Goal: Information Seeking & Learning: Learn about a topic

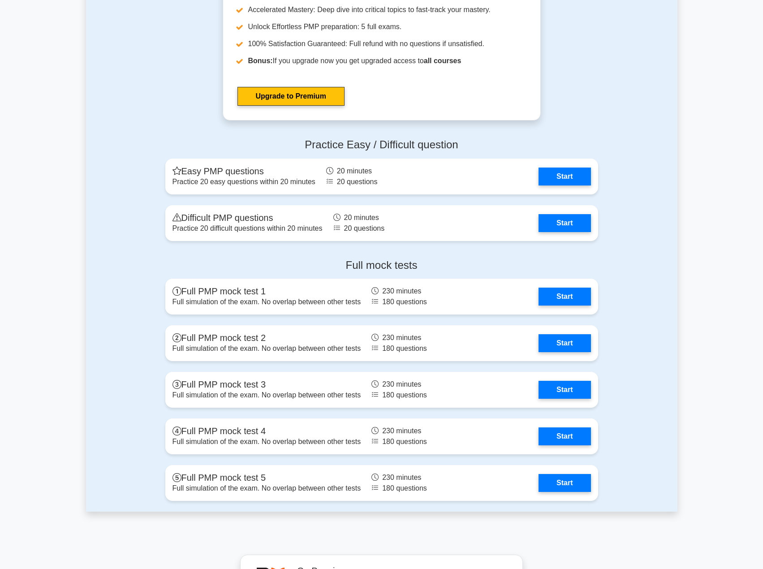
scroll to position [3183, 0]
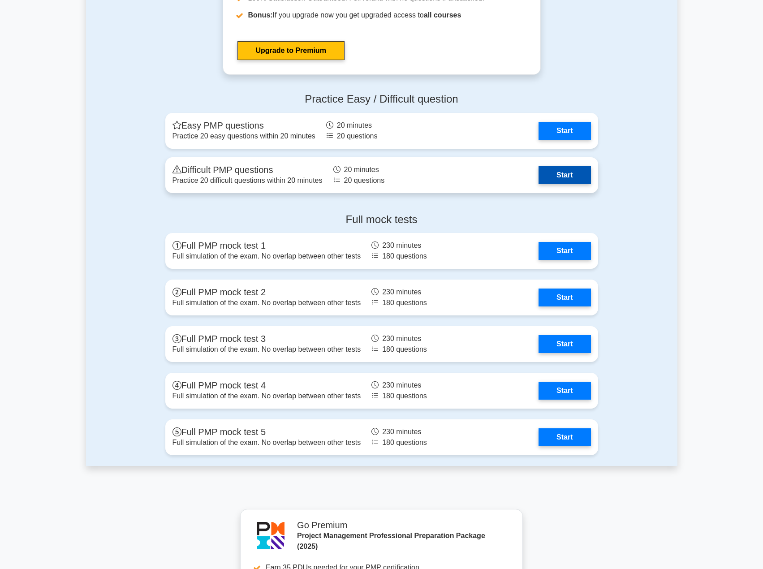
click at [549, 172] on link "Start" at bounding box center [565, 175] width 52 height 18
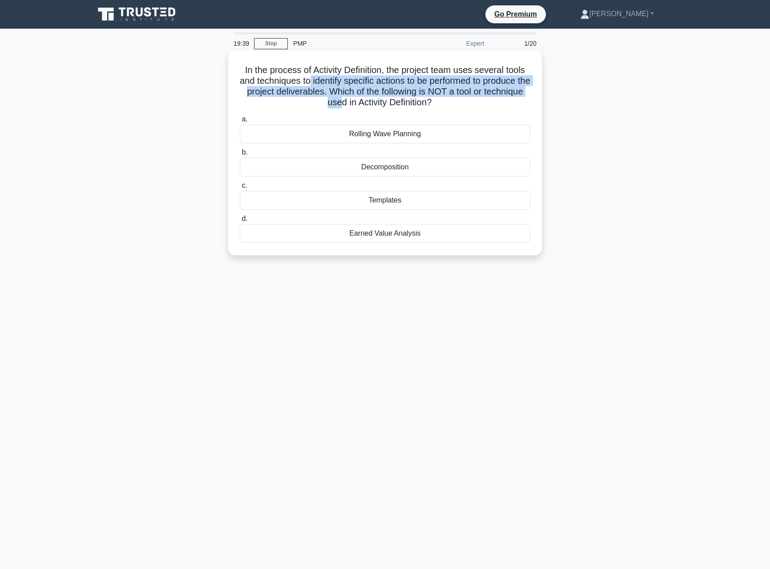
drag, startPoint x: 316, startPoint y: 82, endPoint x: 358, endPoint y: 105, distance: 48.3
click at [358, 105] on h5 "In the process of Activity Definition, the project team uses several tools and …" at bounding box center [385, 87] width 292 height 44
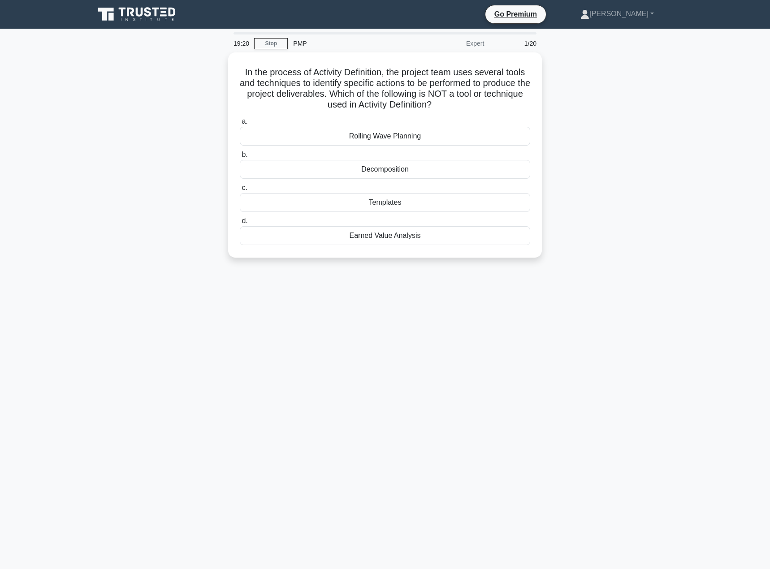
click at [585, 155] on div "In the process of Activity Definition, the project team uses several tools and …" at bounding box center [385, 160] width 592 height 216
click at [486, 238] on div "Earned Value Analysis" at bounding box center [385, 233] width 290 height 19
click at [240, 222] on input "d. Earned Value Analysis" at bounding box center [240, 219] width 0 height 6
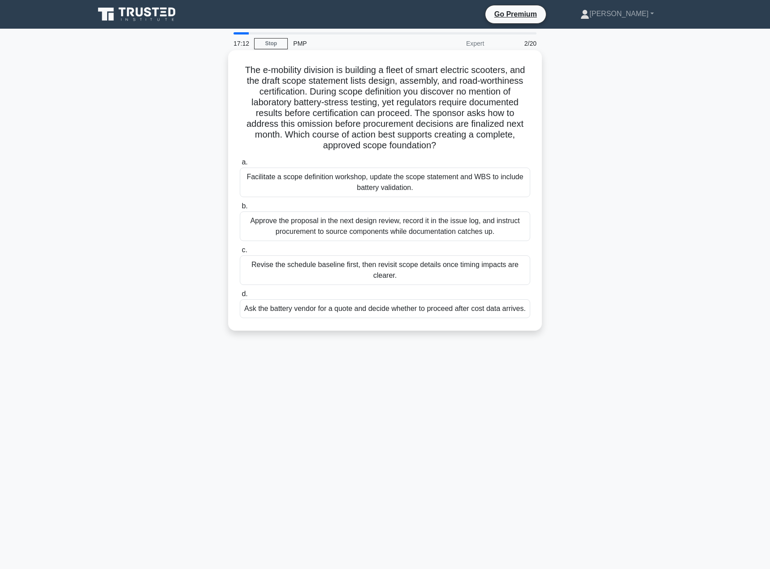
click at [323, 179] on div "Facilitate a scope definition workshop, update the scope statement and WBS to i…" at bounding box center [385, 183] width 290 height 30
click at [240, 165] on input "a. Facilitate a scope definition workshop, update the scope statement and WBS t…" at bounding box center [240, 163] width 0 height 6
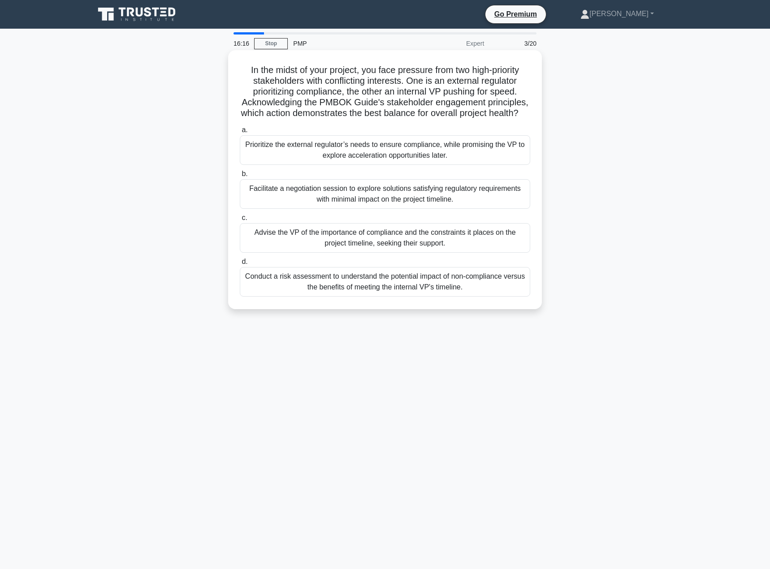
click at [325, 209] on div "Facilitate a negotiation session to explore solutions satisfying regulatory req…" at bounding box center [385, 194] width 290 height 30
click at [240, 177] on input "b. Facilitate a negotiation session to explore solutions satisfying regulatory …" at bounding box center [240, 174] width 0 height 6
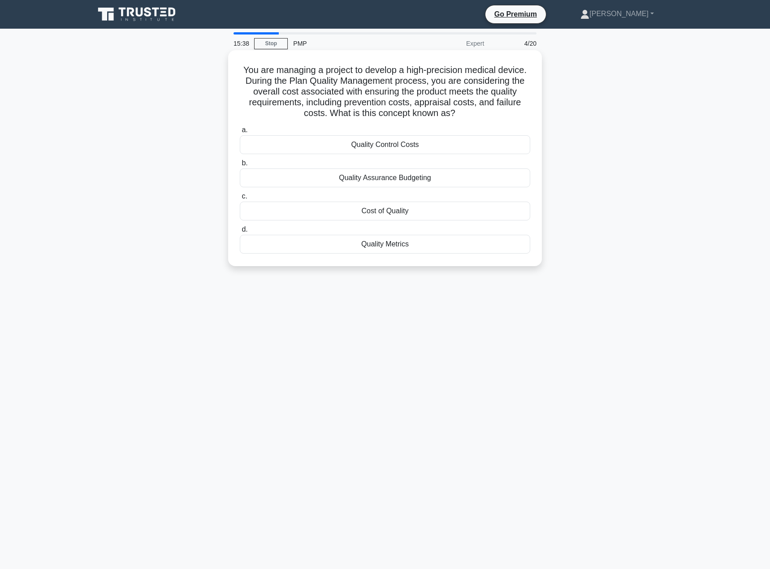
click at [337, 211] on div "Cost of Quality" at bounding box center [385, 211] width 290 height 19
click at [240, 199] on input "c. Cost of Quality" at bounding box center [240, 197] width 0 height 6
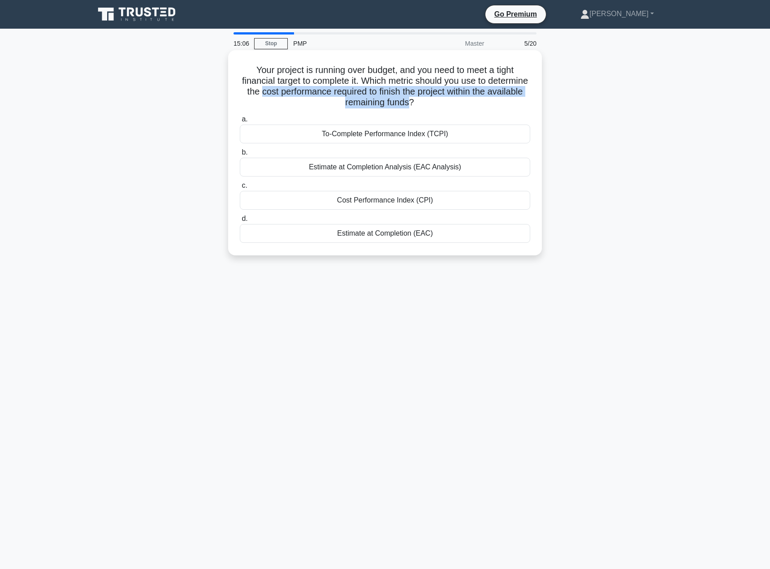
drag, startPoint x: 308, startPoint y: 92, endPoint x: 437, endPoint y: 108, distance: 130.0
click at [437, 108] on h5 "Your project is running over budget, and you need to meet a tight financial tar…" at bounding box center [385, 87] width 292 height 44
click at [437, 134] on div "To-Complete Performance Index (TCPI)" at bounding box center [385, 134] width 290 height 19
click at [240, 122] on input "a. To-Complete Performance Index (TCPI)" at bounding box center [240, 120] width 0 height 6
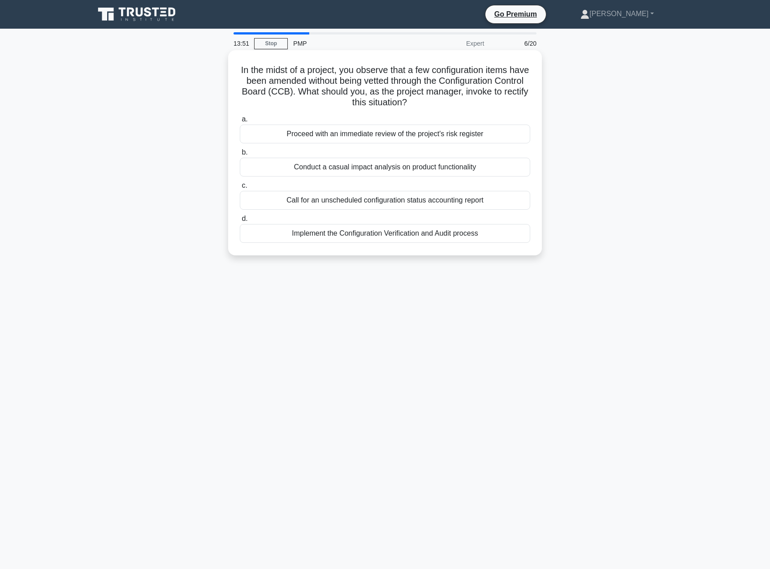
click at [446, 234] on div "Implement the Configuration Verification and Audit process" at bounding box center [385, 233] width 290 height 19
click at [240, 222] on input "d. Implement the Configuration Verification and Audit process" at bounding box center [240, 219] width 0 height 6
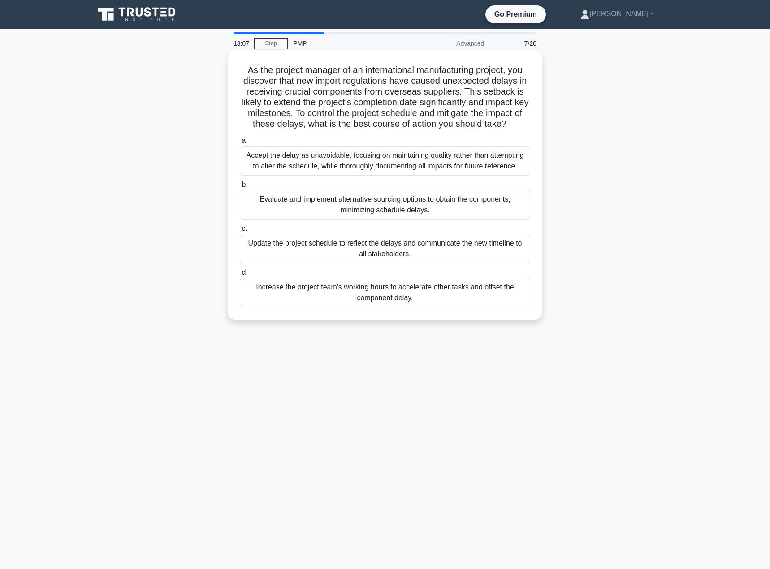
click at [459, 210] on div "Evaluate and implement alternative sourcing options to obtain the components, m…" at bounding box center [385, 205] width 290 height 30
click at [240, 188] on input "b. Evaluate and implement alternative sourcing options to obtain the components…" at bounding box center [240, 185] width 0 height 6
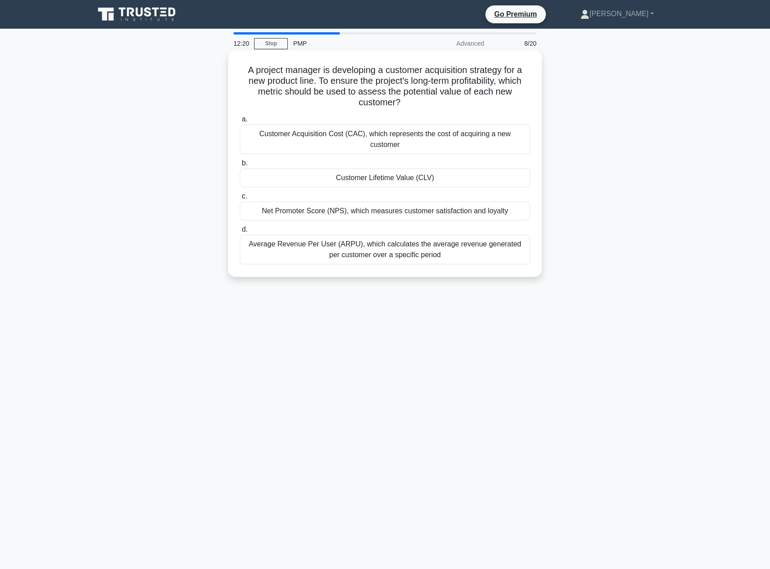
click at [380, 171] on div "Customer Lifetime Value (CLV)" at bounding box center [385, 178] width 290 height 19
click at [240, 166] on input "b. Customer Lifetime Value (CLV)" at bounding box center [240, 163] width 0 height 6
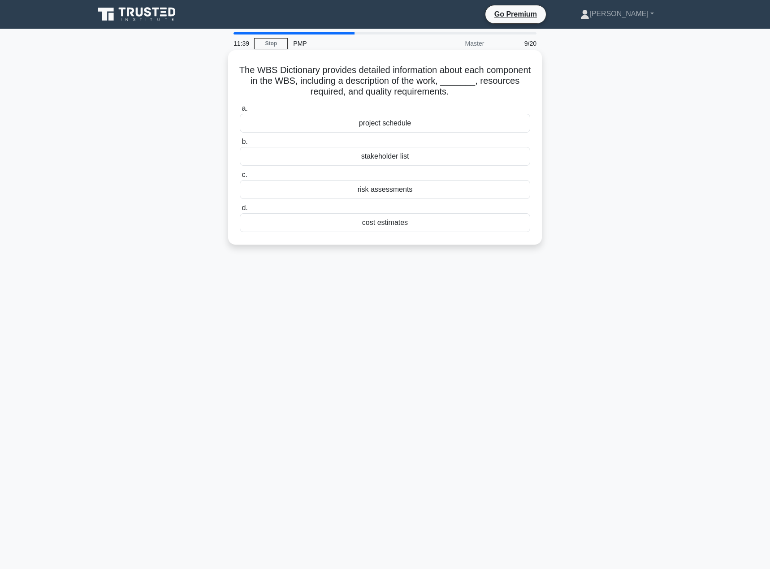
click at [472, 225] on div "cost estimates" at bounding box center [385, 222] width 290 height 19
click at [240, 211] on input "d. cost estimates" at bounding box center [240, 208] width 0 height 6
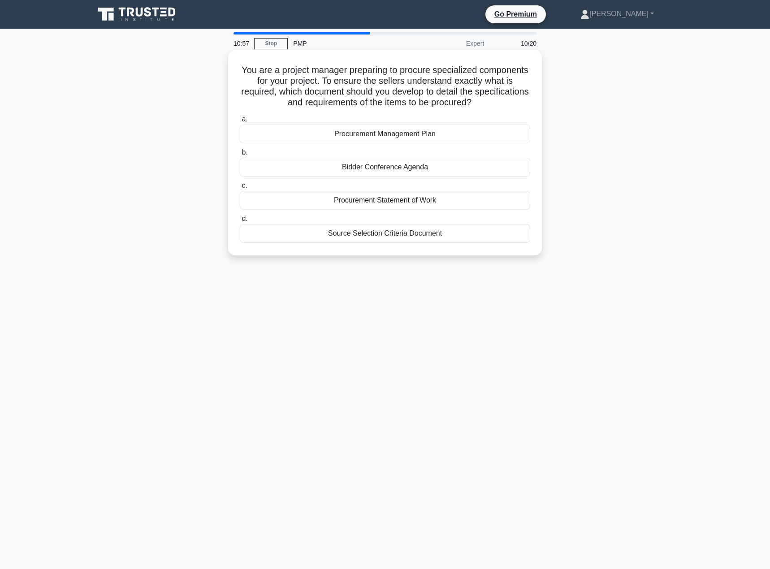
click at [452, 206] on div "Procurement Statement of Work" at bounding box center [385, 200] width 290 height 19
click at [240, 189] on input "c. Procurement Statement of Work" at bounding box center [240, 186] width 0 height 6
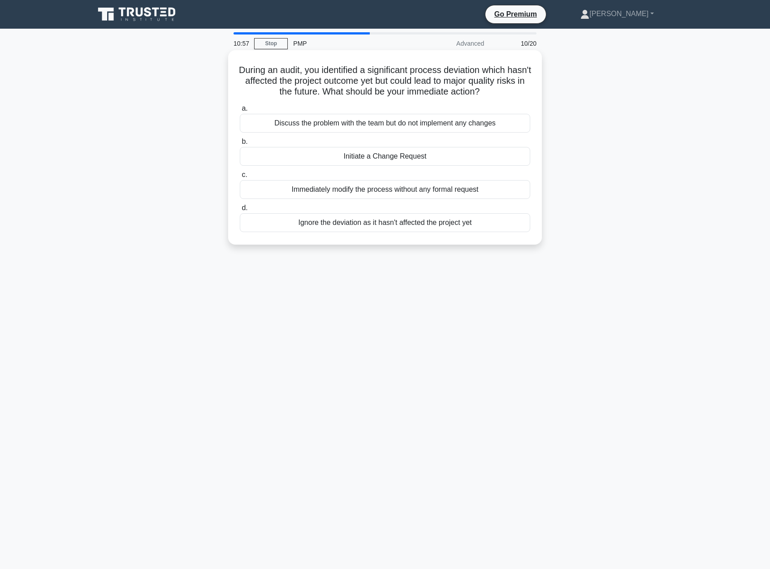
click at [452, 206] on label "d. Ignore the deviation as it hasn't affected the project yet" at bounding box center [385, 218] width 290 height 30
click at [240, 206] on input "d. Ignore the deviation as it hasn't affected the project yet" at bounding box center [240, 208] width 0 height 6
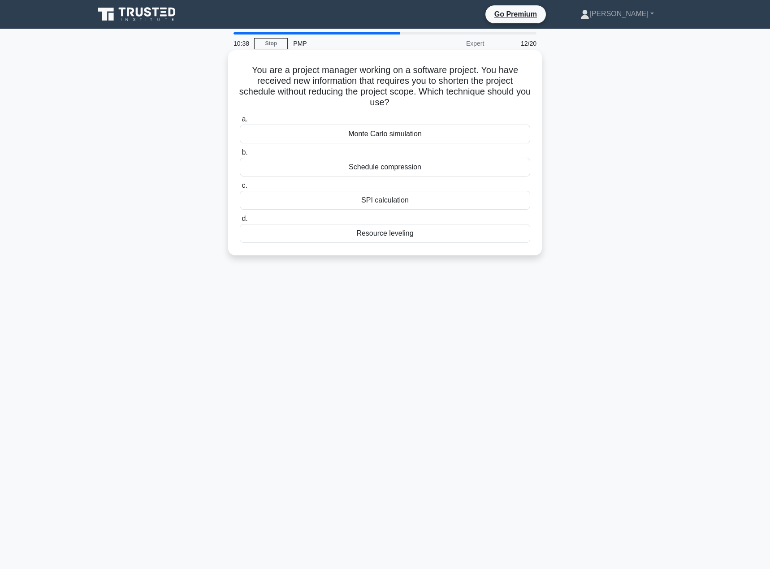
click at [373, 168] on div "Schedule compression" at bounding box center [385, 167] width 290 height 19
click at [240, 156] on input "b. Schedule compression" at bounding box center [240, 153] width 0 height 6
click at [405, 238] on div "Parametric Estimation" at bounding box center [385, 233] width 290 height 19
click at [240, 222] on input "d. Parametric Estimation" at bounding box center [240, 219] width 0 height 6
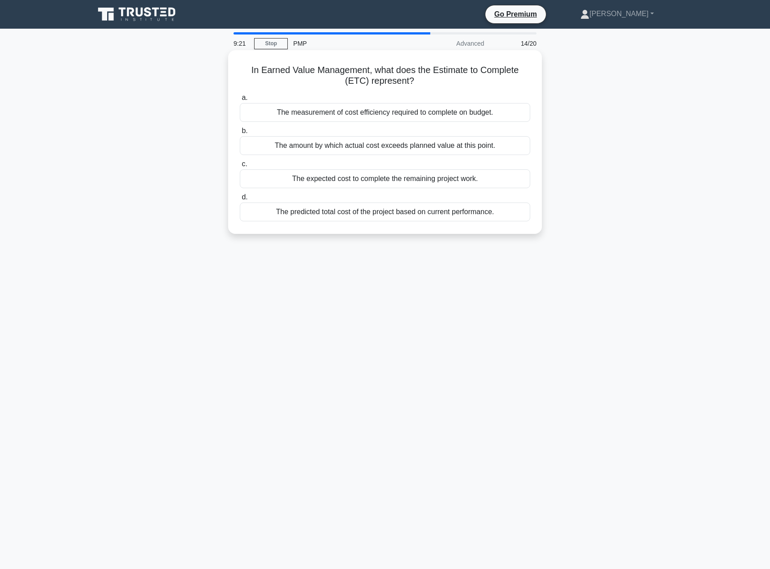
click at [390, 184] on div "The expected cost to complete the remaining project work." at bounding box center [385, 178] width 290 height 19
click at [240, 167] on input "c. The expected cost to complete the remaining project work." at bounding box center [240, 164] width 0 height 6
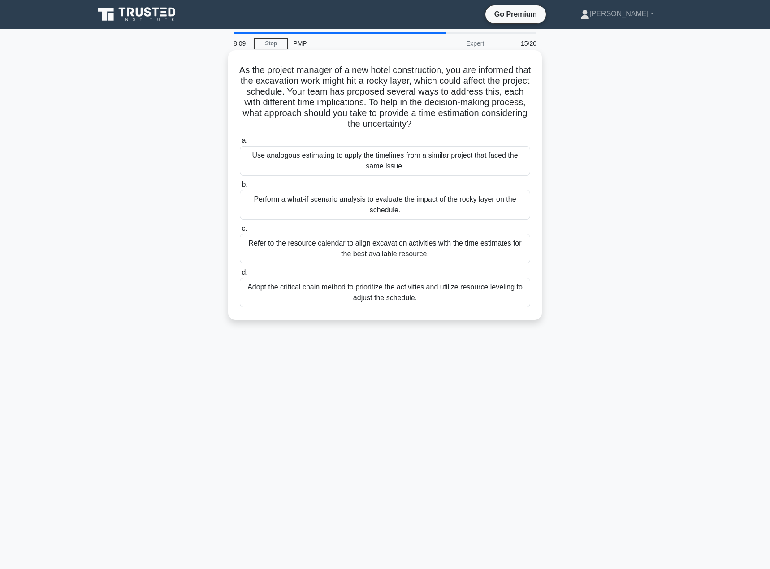
click at [407, 210] on div "Perform a what-if scenario analysis to evaluate the impact of the rocky layer o…" at bounding box center [385, 205] width 290 height 30
click at [240, 188] on input "b. Perform a what-if scenario analysis to evaluate the impact of the rocky laye…" at bounding box center [240, 185] width 0 height 6
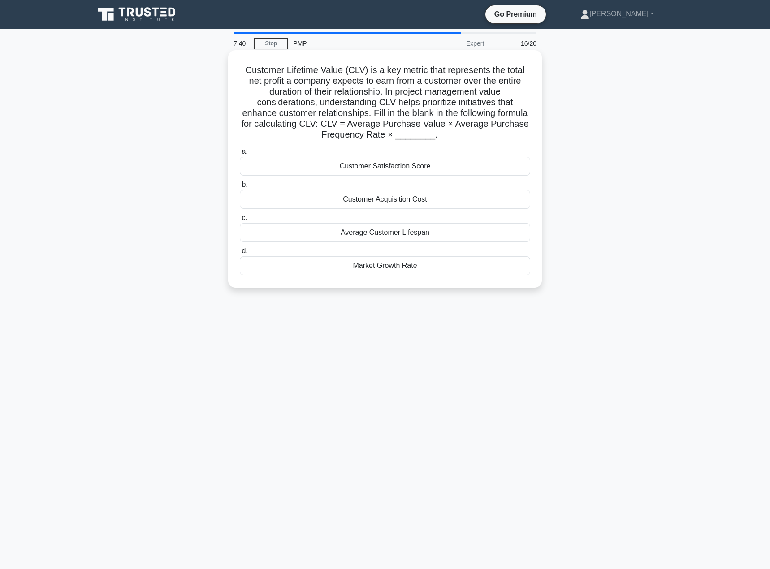
click at [441, 237] on div "Average Customer Lifespan" at bounding box center [385, 232] width 290 height 19
click at [240, 221] on input "c. Average Customer Lifespan" at bounding box center [240, 218] width 0 height 6
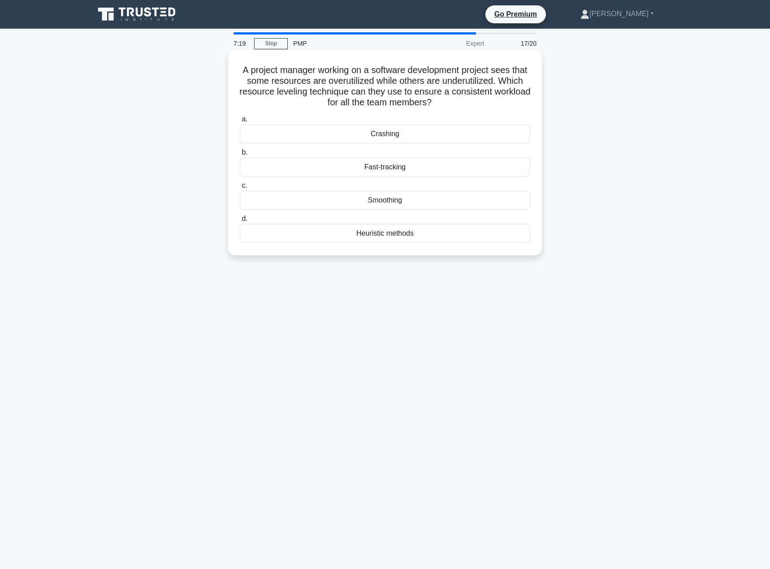
click at [439, 205] on div "Smoothing" at bounding box center [385, 200] width 290 height 19
click at [240, 189] on input "c. Smoothing" at bounding box center [240, 186] width 0 height 6
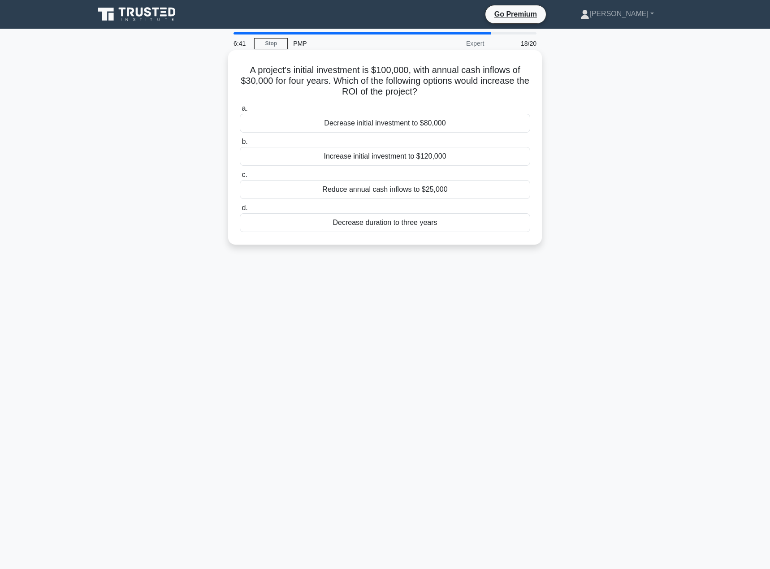
click at [442, 123] on div "Decrease initial investment to $80,000" at bounding box center [385, 123] width 290 height 19
click at [240, 112] on input "a. Decrease initial investment to $80,000" at bounding box center [240, 109] width 0 height 6
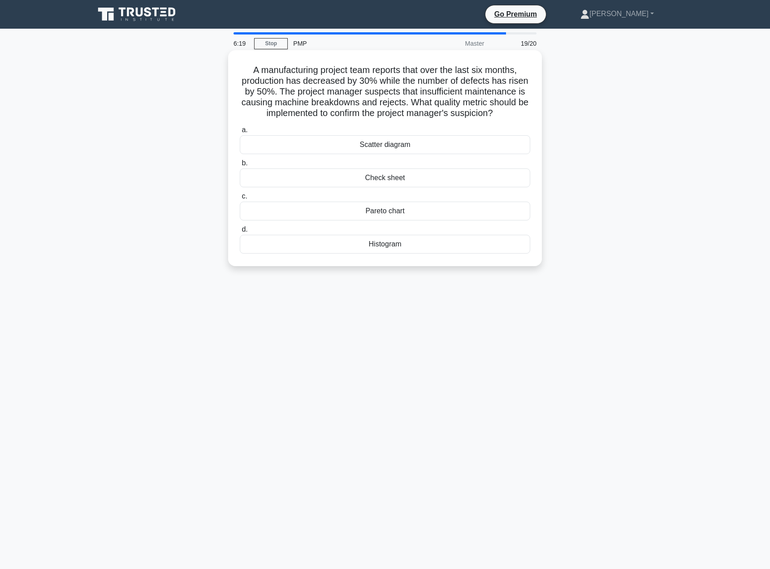
click at [443, 179] on div "Check sheet" at bounding box center [385, 178] width 290 height 19
click at [240, 166] on input "b. Check sheet" at bounding box center [240, 163] width 0 height 6
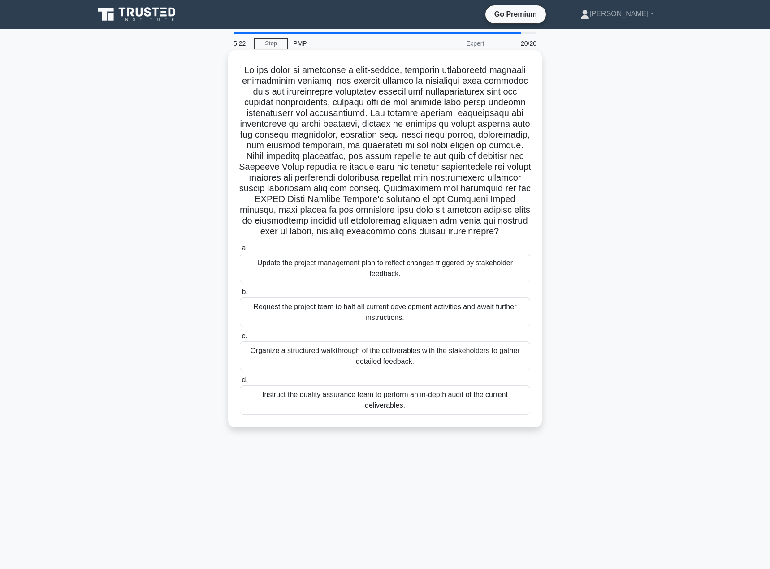
click at [427, 367] on div "Organize a structured walkthrough of the deliverables with the stakeholders to …" at bounding box center [385, 357] width 290 height 30
click at [240, 339] on input "c. Organize a structured walkthrough of the deliverables with the stakeholders …" at bounding box center [240, 336] width 0 height 6
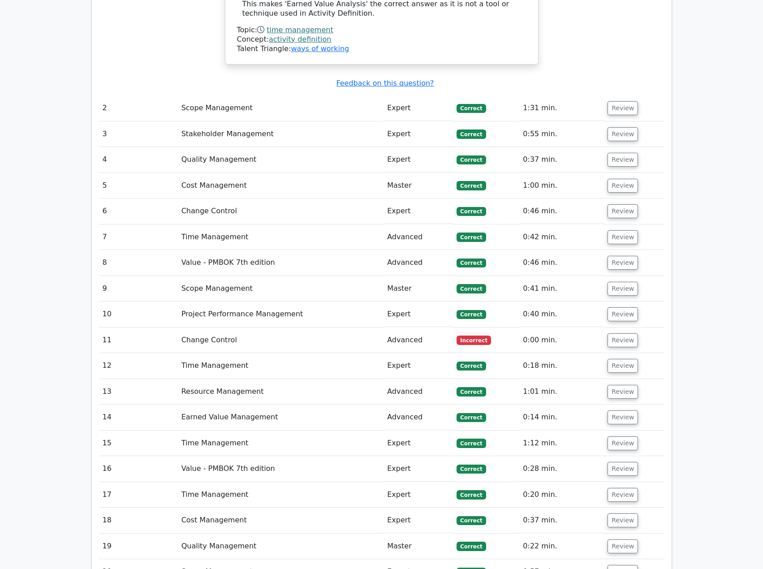
scroll to position [1210, 0]
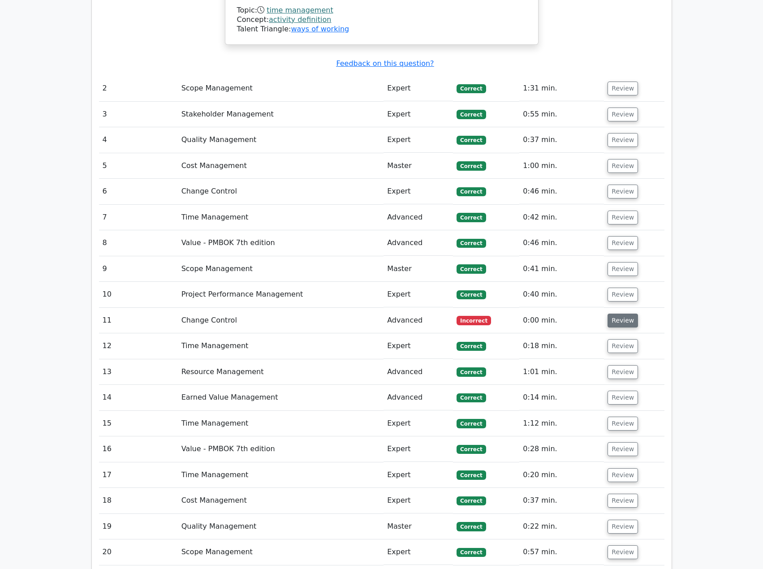
click at [609, 314] on button "Review" at bounding box center [623, 321] width 30 height 14
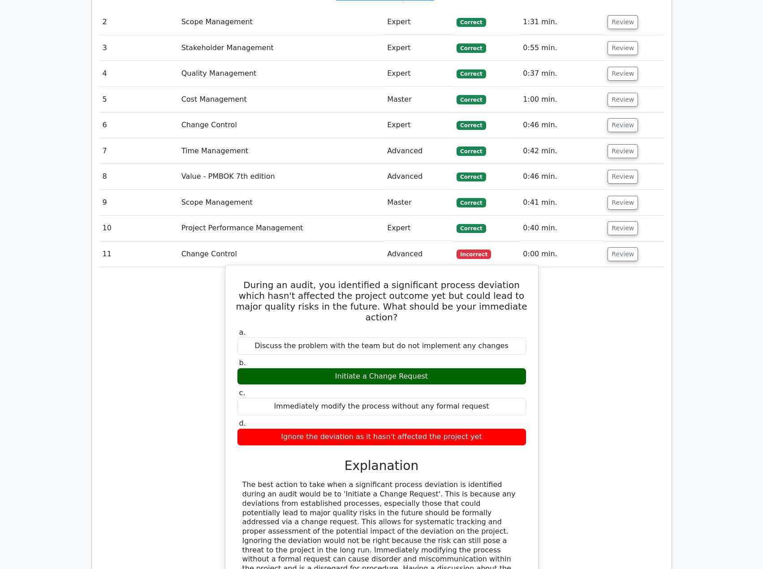
scroll to position [1345, 0]
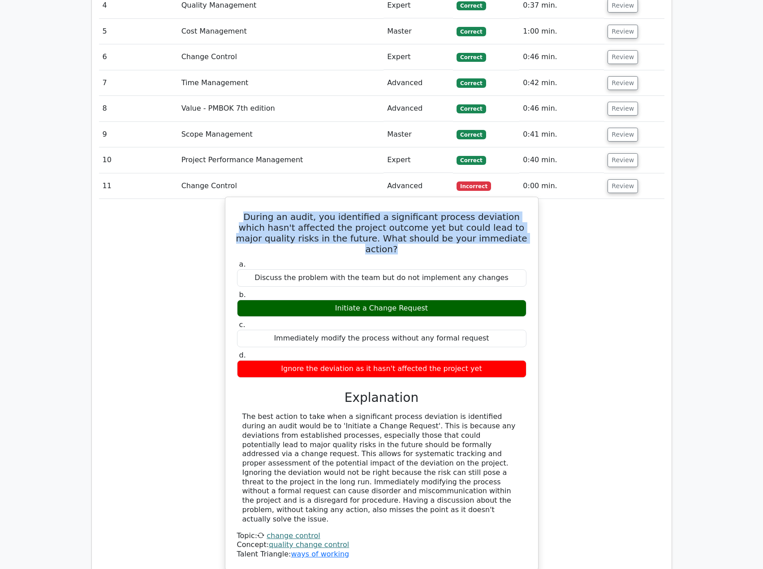
drag, startPoint x: 243, startPoint y: 169, endPoint x: 502, endPoint y: 190, distance: 260.0
click at [502, 212] on h5 "During an audit, you identified a significant process deviation which hasn't af…" at bounding box center [381, 233] width 291 height 43
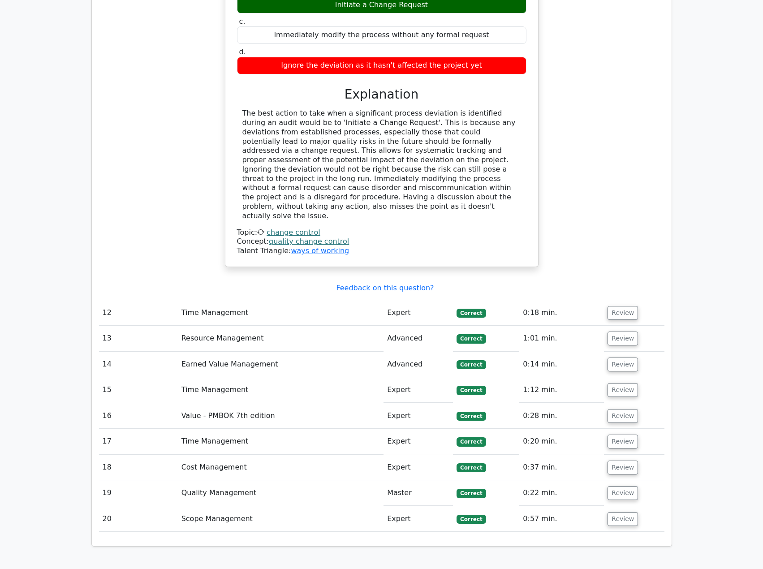
scroll to position [1659, 0]
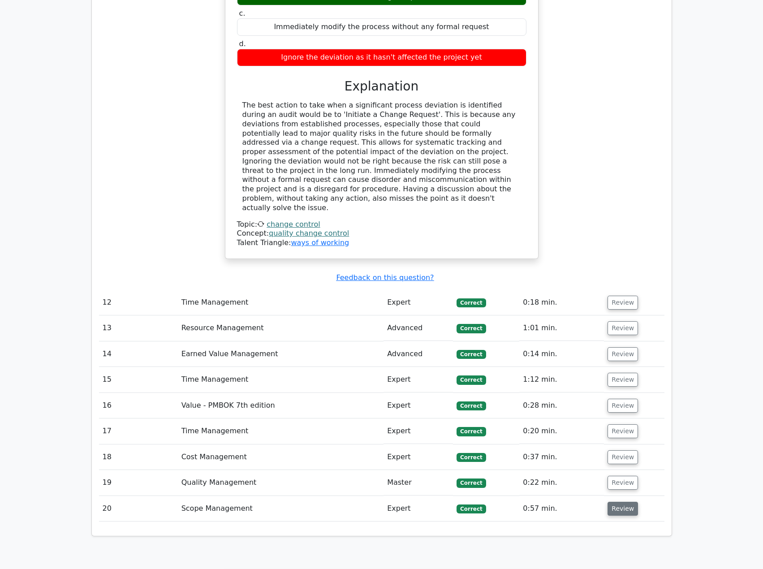
click at [617, 502] on button "Review" at bounding box center [623, 509] width 30 height 14
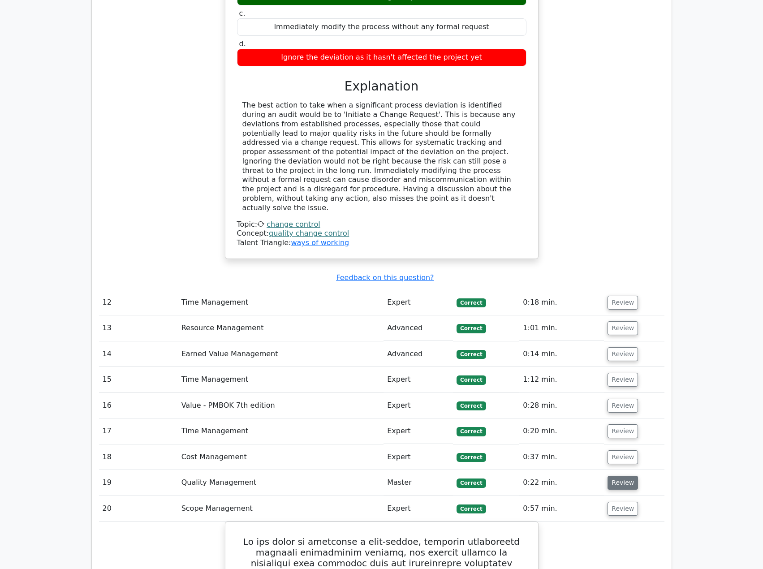
click at [616, 476] on button "Review" at bounding box center [623, 483] width 30 height 14
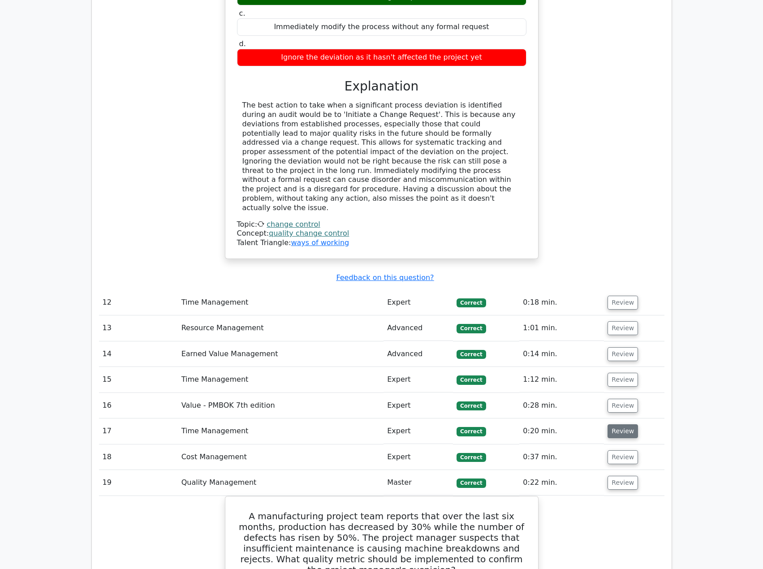
click at [632, 424] on button "Review" at bounding box center [623, 431] width 30 height 14
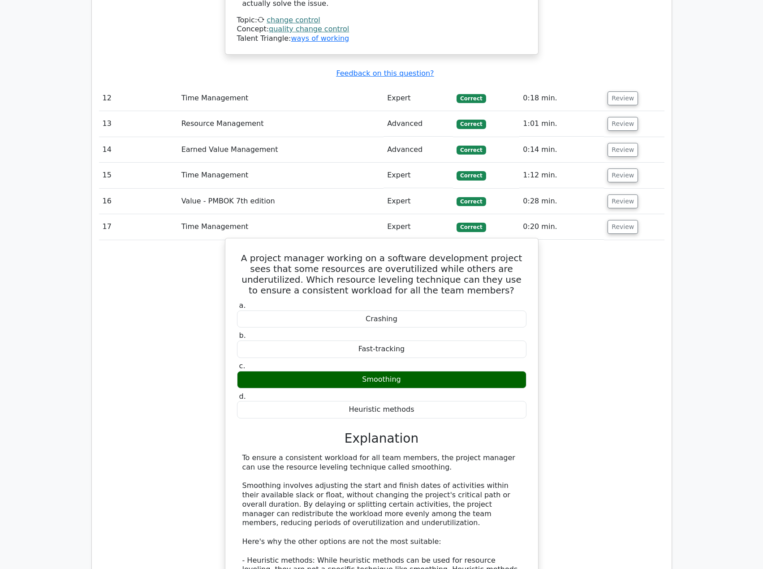
scroll to position [1883, 0]
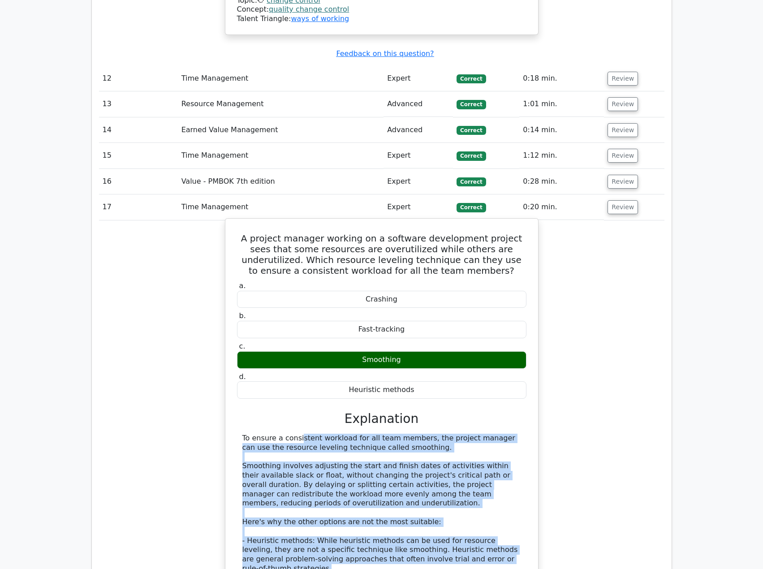
drag, startPoint x: 242, startPoint y: 357, endPoint x: 472, endPoint y: 479, distance: 260.5
click at [472, 479] on div "To ensure a consistent workload for all team members, the project manager can u…" at bounding box center [382, 578] width 290 height 289
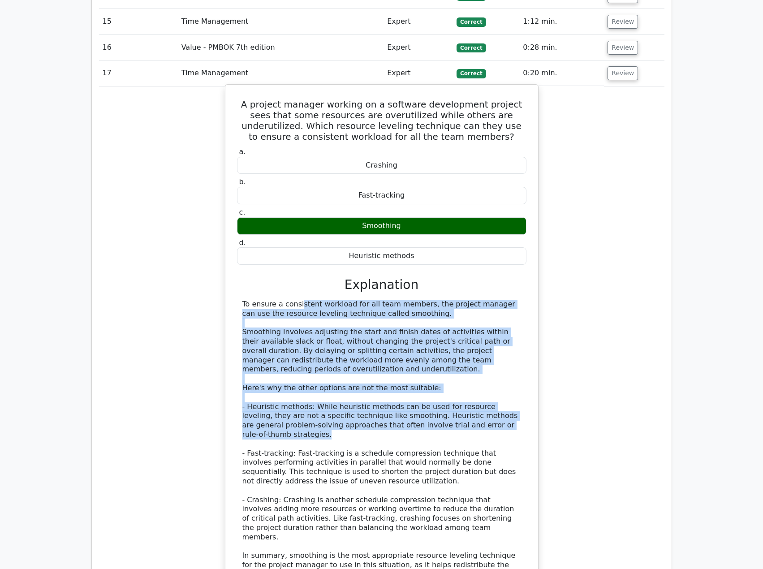
scroll to position [2017, 0]
copy div "To ensure a consistent workload for all team members, the project manager can u…"
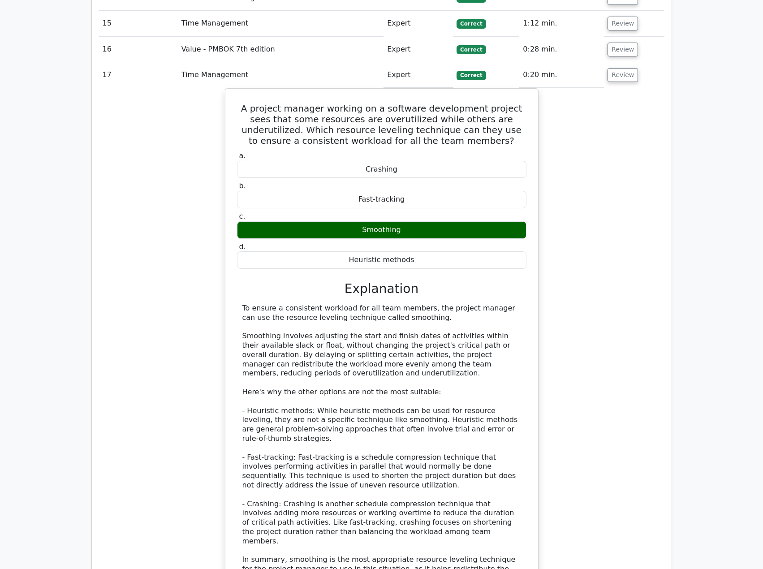
click at [52, 410] on main "Go Premium Project Management Professional Preparation Package (2025) Earn 35 P…" at bounding box center [381, 160] width 763 height 4297
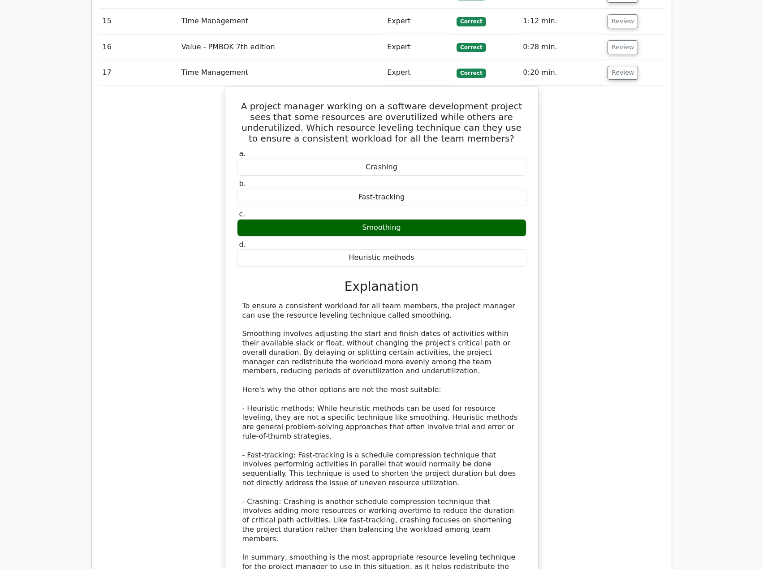
click at [110, 403] on div "A project manager working on a software development project sees that some reso…" at bounding box center [382, 367] width 566 height 562
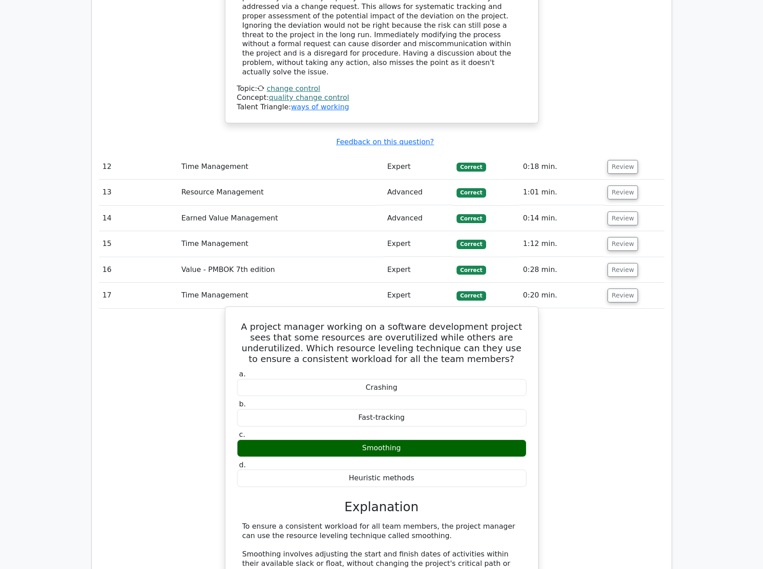
scroll to position [1793, 0]
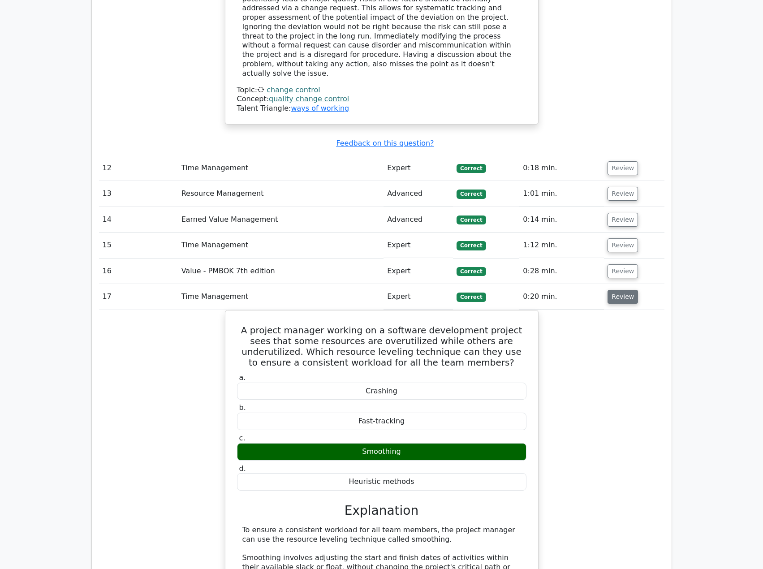
click at [615, 290] on button "Review" at bounding box center [623, 297] width 30 height 14
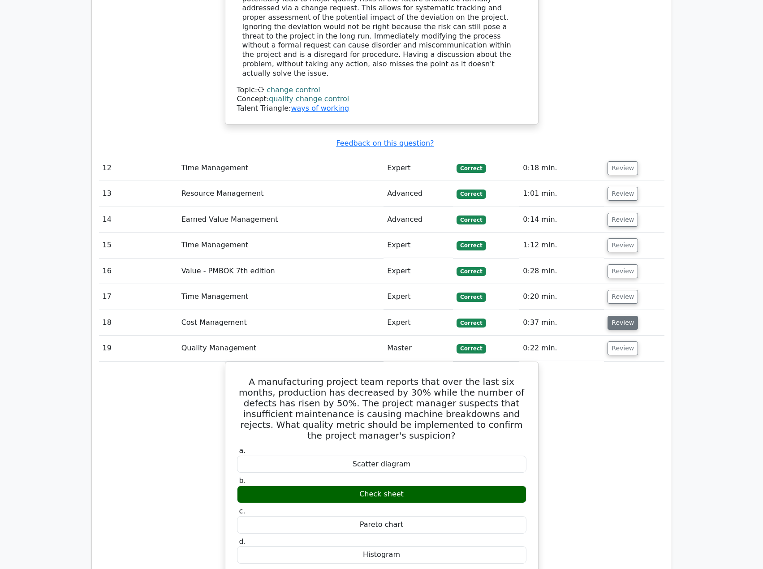
click at [613, 316] on button "Review" at bounding box center [623, 323] width 30 height 14
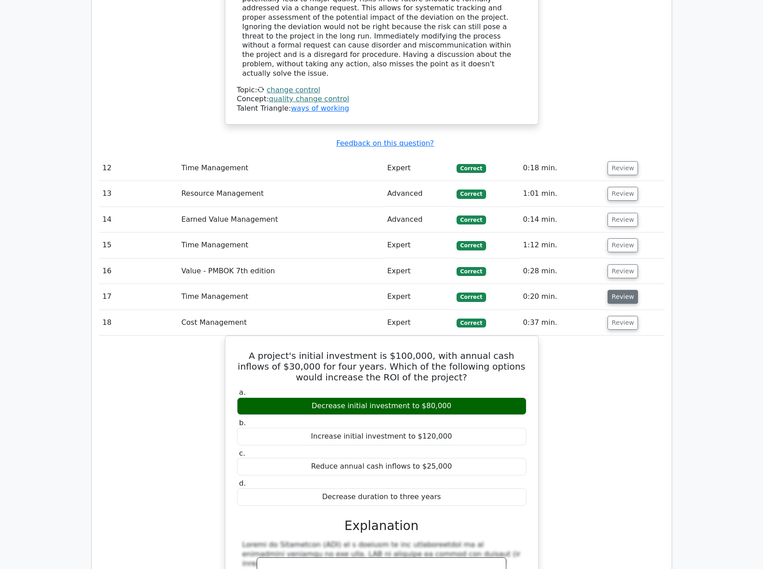
click at [616, 290] on button "Review" at bounding box center [623, 297] width 30 height 14
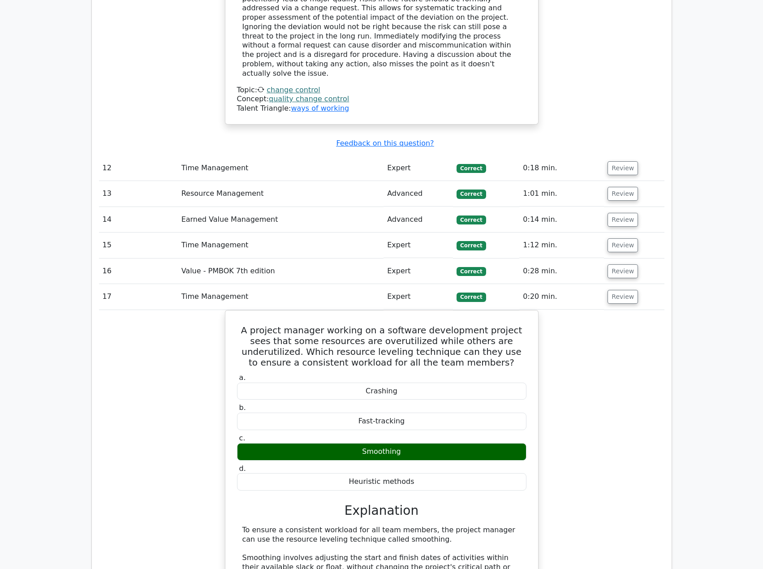
click at [616, 259] on td "Review" at bounding box center [634, 272] width 60 height 26
click at [616, 264] on button "Review" at bounding box center [623, 271] width 30 height 14
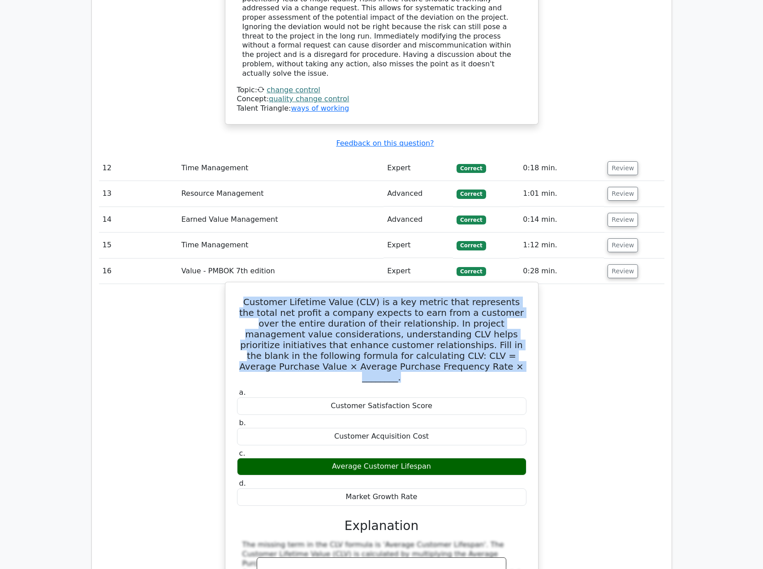
drag, startPoint x: 241, startPoint y: 224, endPoint x: 468, endPoint y: 290, distance: 236.0
click at [468, 297] on h5 "Customer Lifetime Value (CLV) is a key metric that represents the total net pro…" at bounding box center [381, 340] width 291 height 86
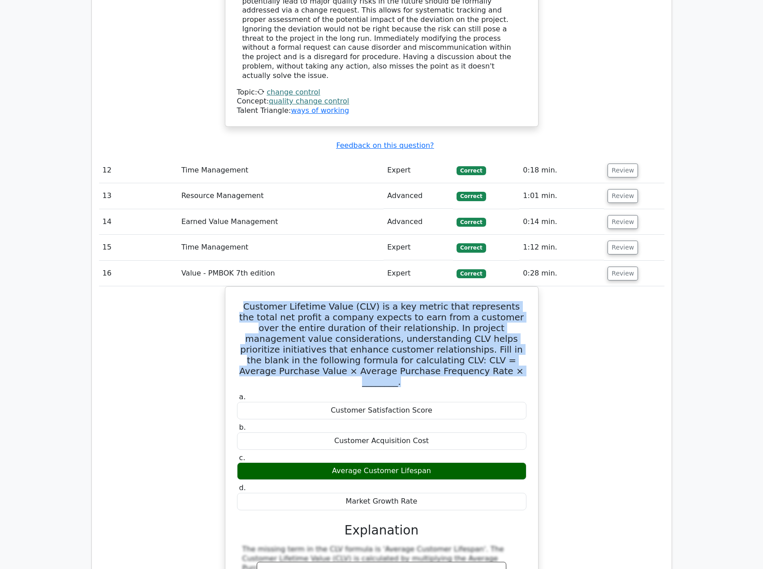
copy h5 "Customer Lifetime Value (CLV) is a key metric that represents the total net pro…"
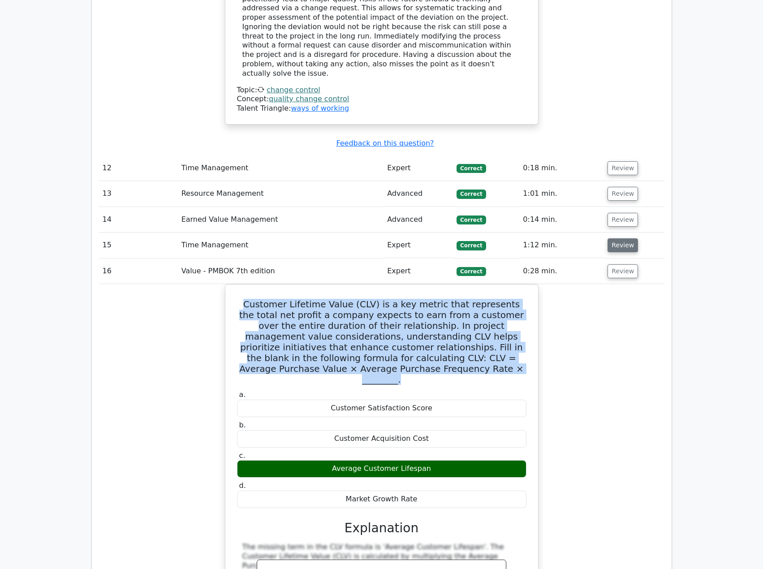
click at [624, 238] on button "Review" at bounding box center [623, 245] width 30 height 14
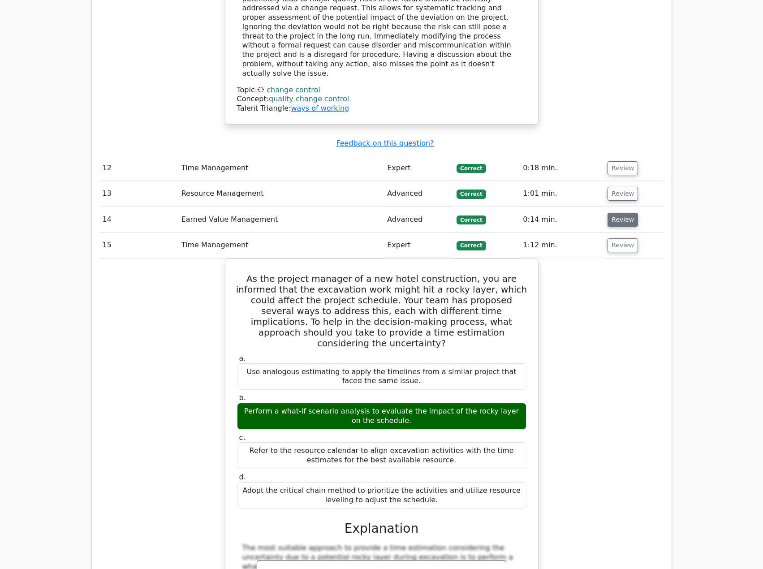
click at [624, 213] on button "Review" at bounding box center [623, 220] width 30 height 14
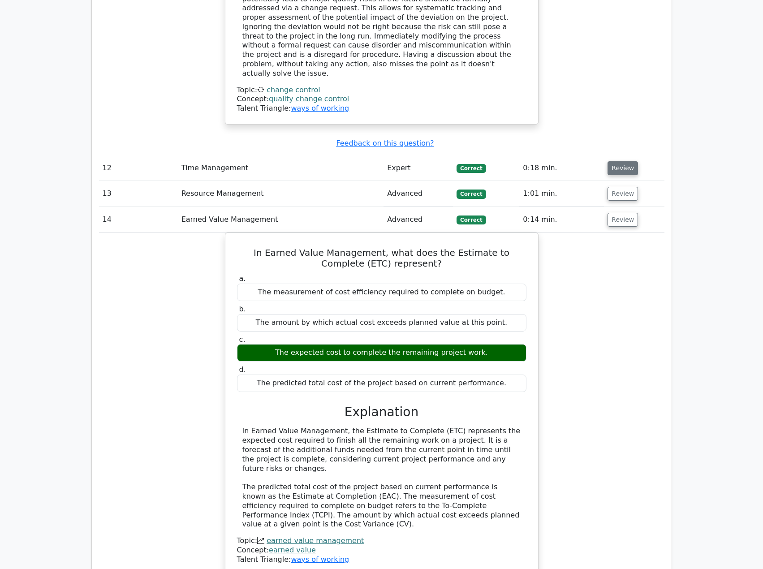
click at [622, 161] on button "Review" at bounding box center [623, 168] width 30 height 14
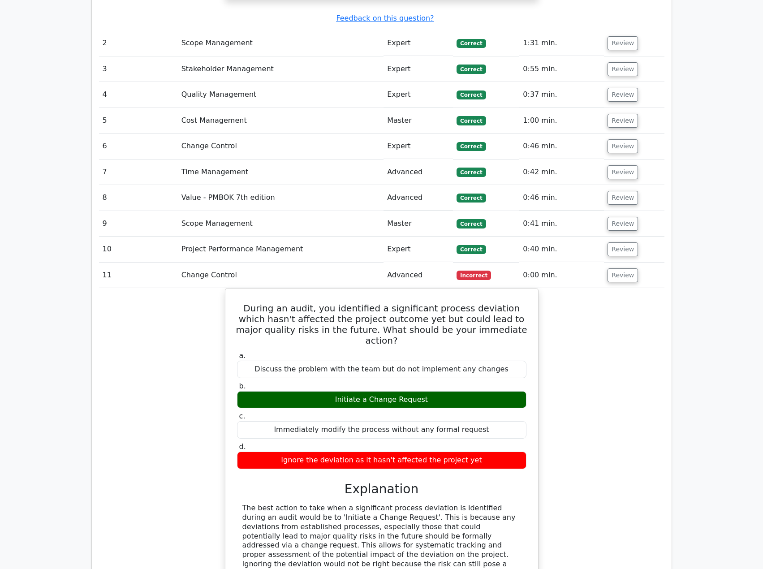
scroll to position [1255, 0]
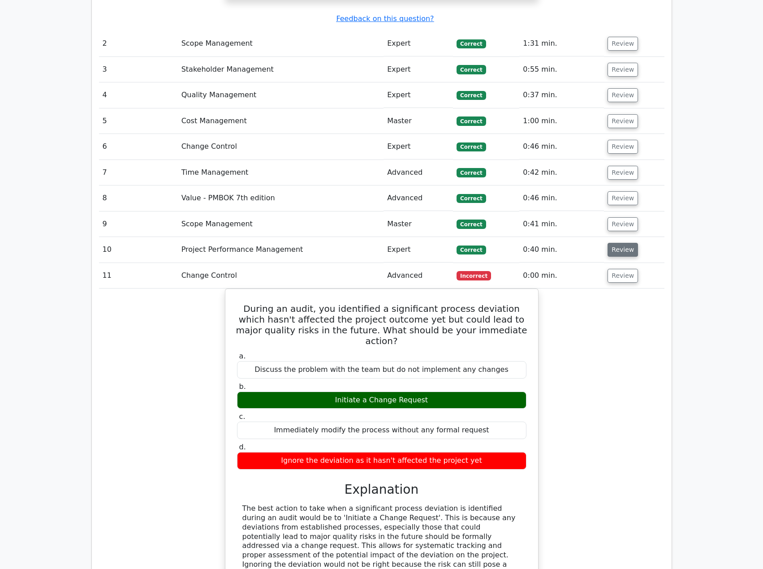
click at [631, 243] on button "Review" at bounding box center [623, 250] width 30 height 14
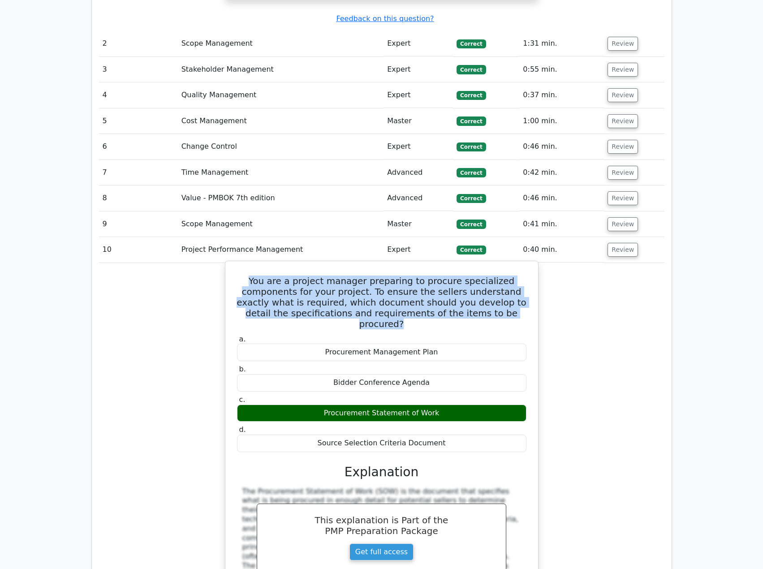
drag, startPoint x: 263, startPoint y: 232, endPoint x: 506, endPoint y: 259, distance: 244.9
click at [506, 276] on h5 "You are a project manager preparing to procure specialized components for your …" at bounding box center [381, 303] width 291 height 54
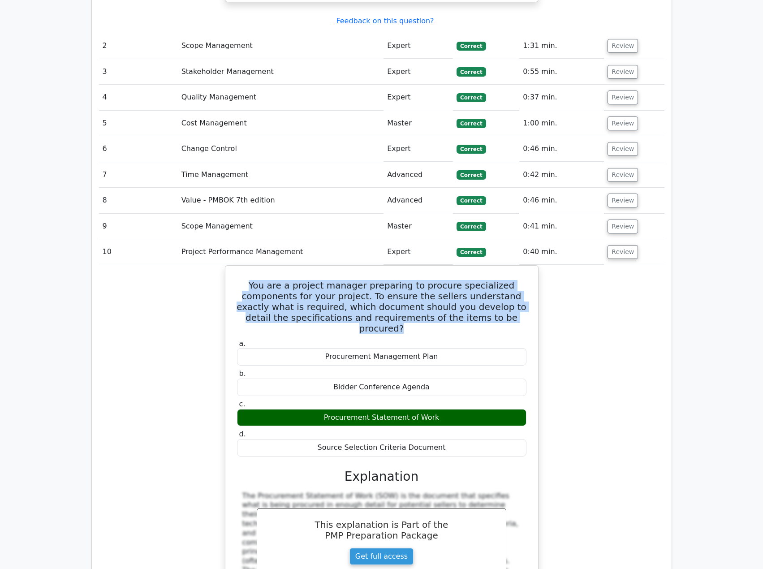
copy h5 "You are a project manager preparing to procure specialized components for your …"
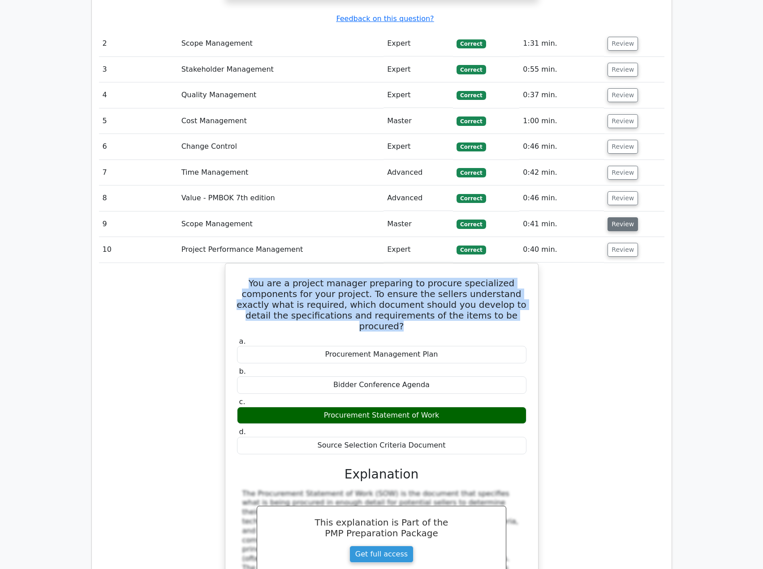
click at [629, 217] on button "Review" at bounding box center [623, 224] width 30 height 14
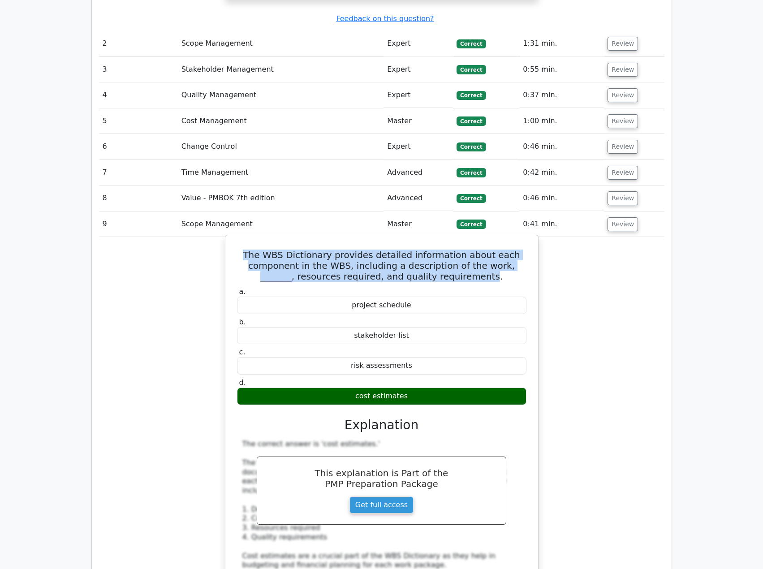
drag, startPoint x: 255, startPoint y: 205, endPoint x: 471, endPoint y: 225, distance: 217.0
click at [471, 250] on h5 "The WBS Dictionary provides detailed information about each component in the WB…" at bounding box center [381, 266] width 291 height 32
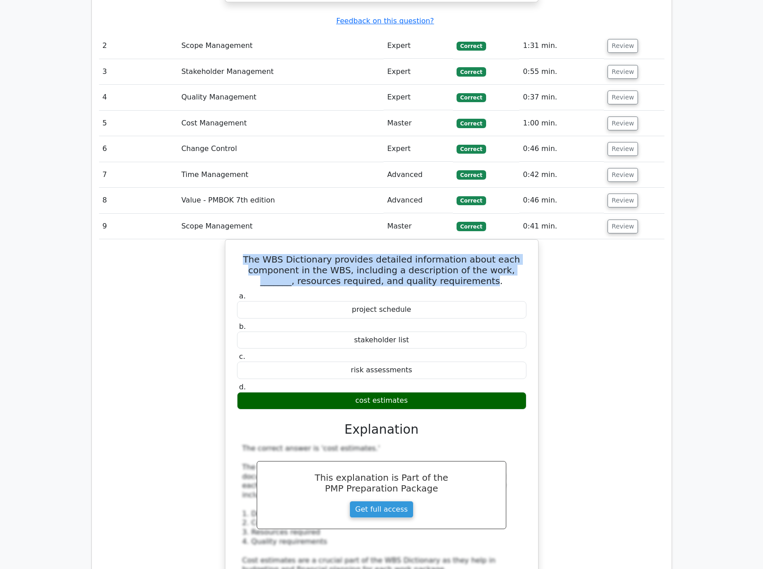
copy h5 "The WBS Dictionary provides detailed information about each component in the WB…"
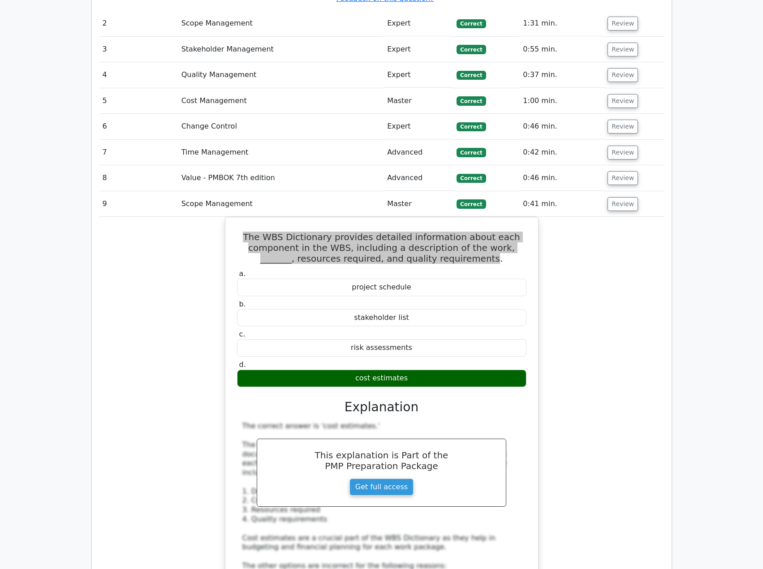
scroll to position [1210, 0]
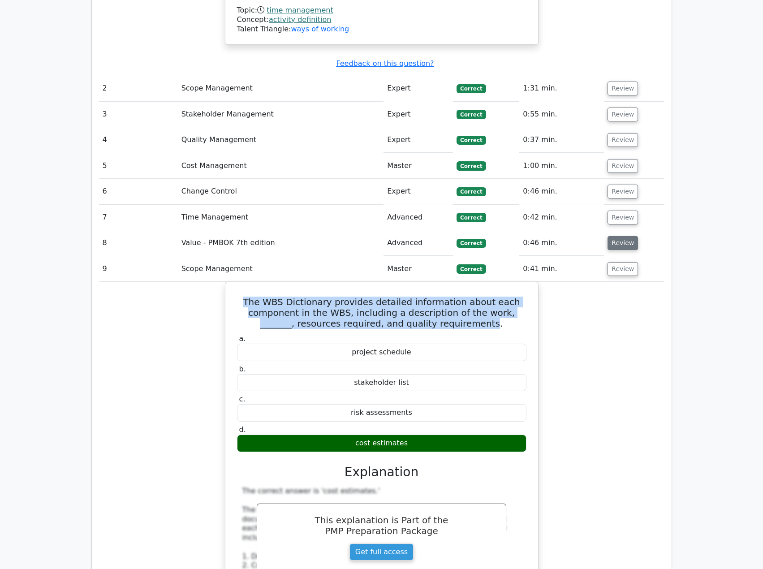
click at [624, 236] on button "Review" at bounding box center [623, 243] width 30 height 14
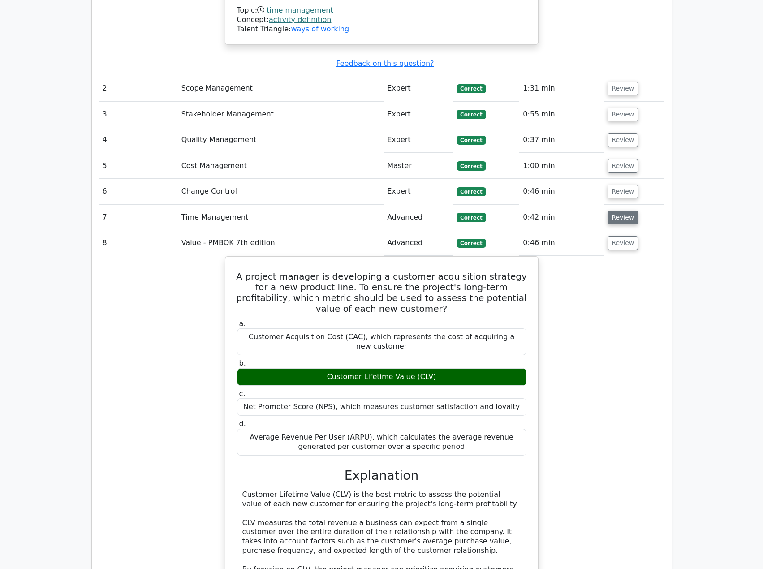
click at [624, 211] on button "Review" at bounding box center [623, 218] width 30 height 14
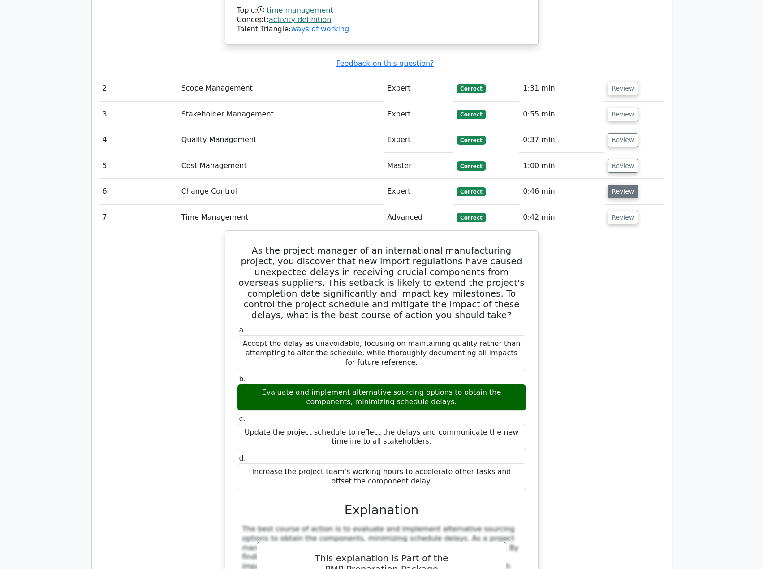
click at [624, 185] on button "Review" at bounding box center [623, 192] width 30 height 14
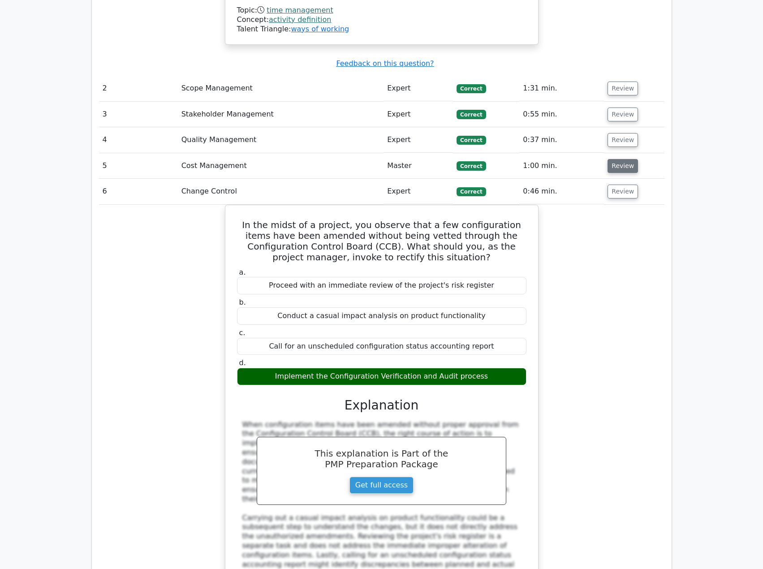
click at [624, 159] on button "Review" at bounding box center [623, 166] width 30 height 14
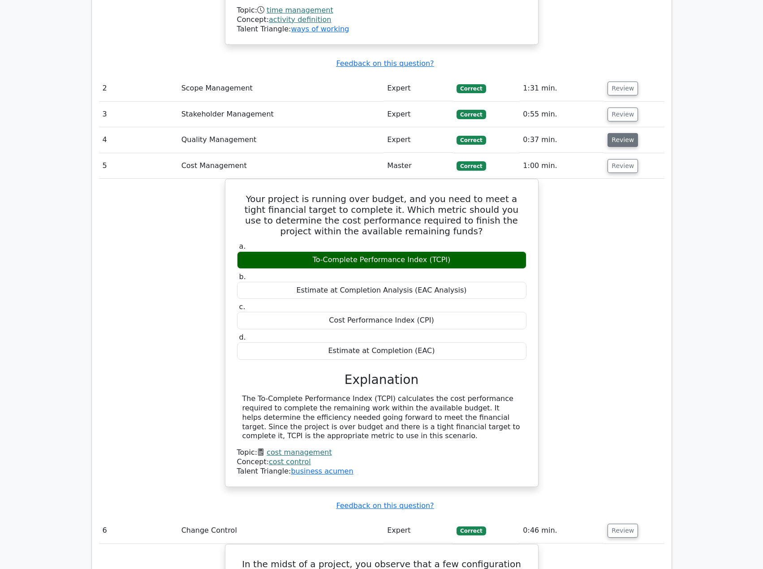
click at [623, 133] on button "Review" at bounding box center [623, 140] width 30 height 14
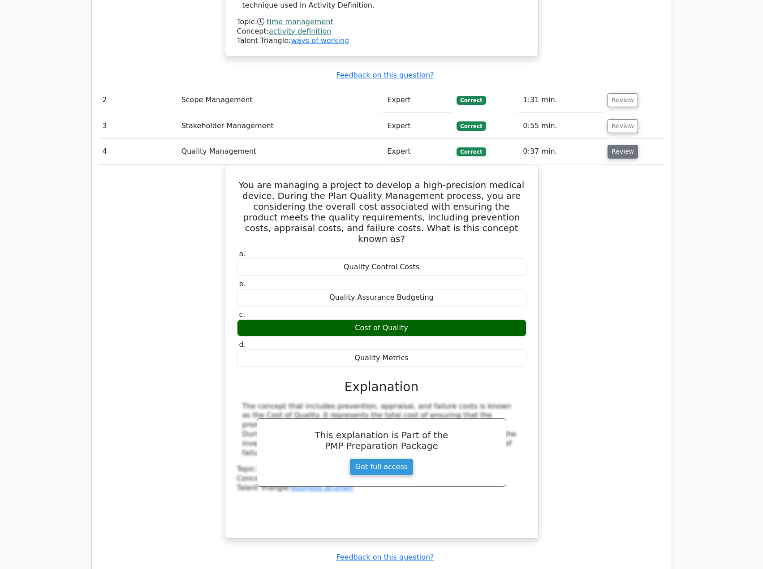
scroll to position [1165, 0]
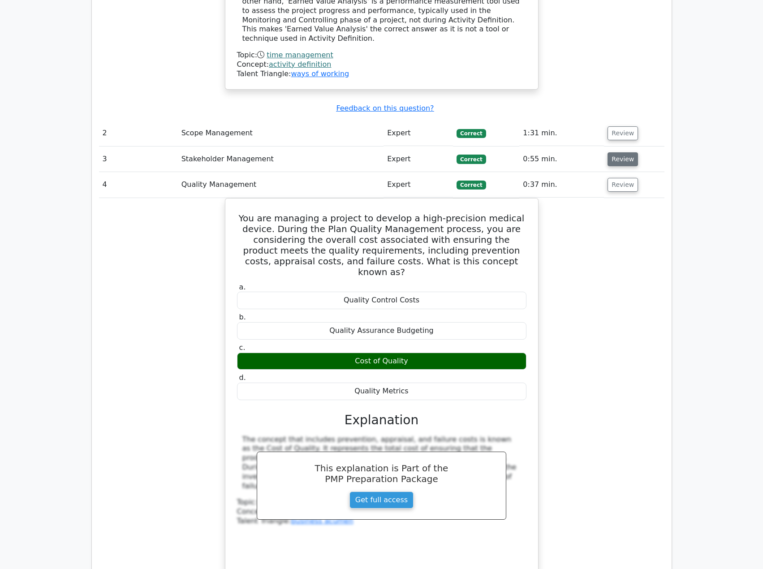
click at [623, 152] on button "Review" at bounding box center [623, 159] width 30 height 14
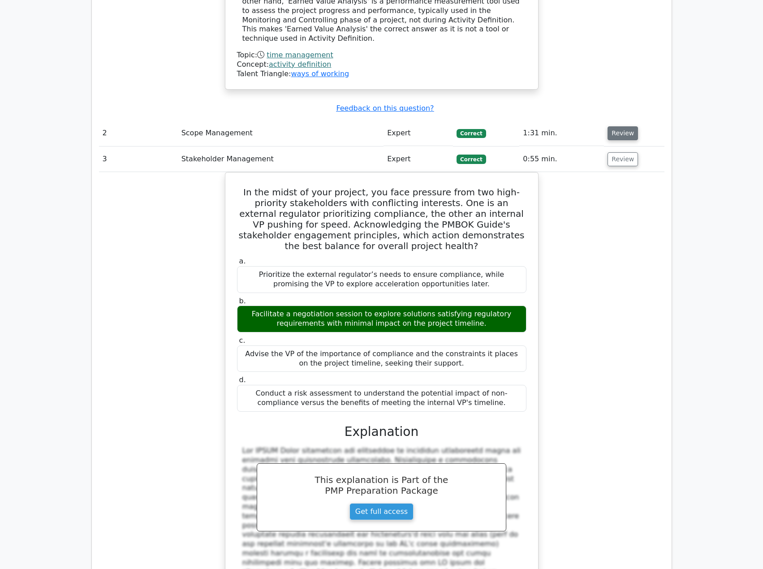
click at [619, 126] on button "Review" at bounding box center [623, 133] width 30 height 14
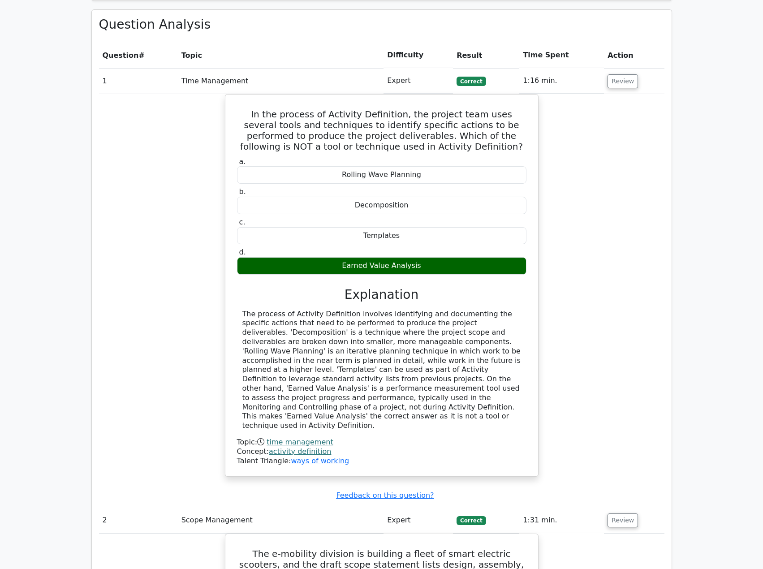
scroll to position [762, 0]
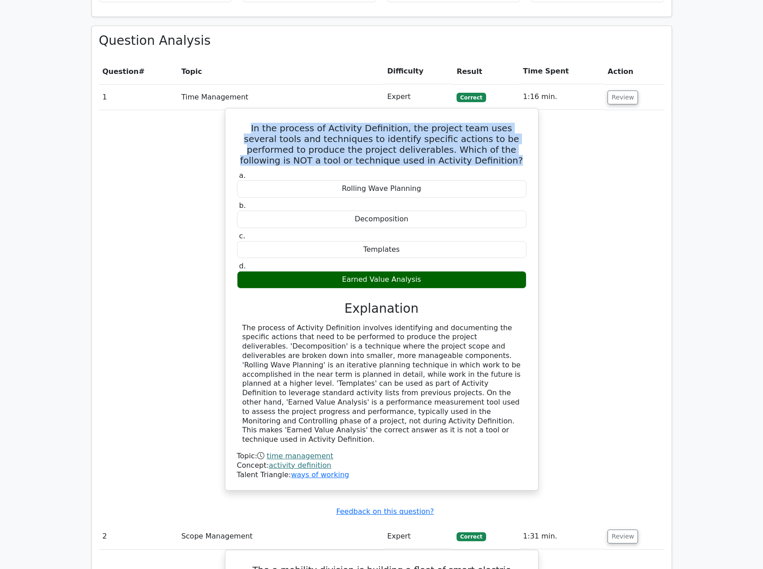
drag, startPoint x: 237, startPoint y: 96, endPoint x: 476, endPoint y: 125, distance: 241.6
click at [476, 125] on h5 "In the process of Activity Definition, the project team uses several tools and …" at bounding box center [381, 144] width 291 height 43
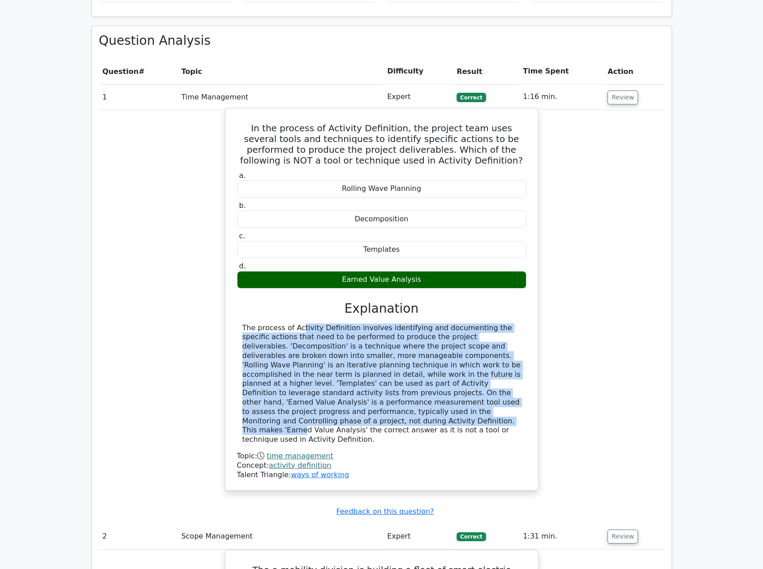
drag, startPoint x: 242, startPoint y: 297, endPoint x: 363, endPoint y: 378, distance: 145.6
click at [363, 378] on div "The process of Activity Definition involves identifying and documenting the spe…" at bounding box center [382, 384] width 279 height 121
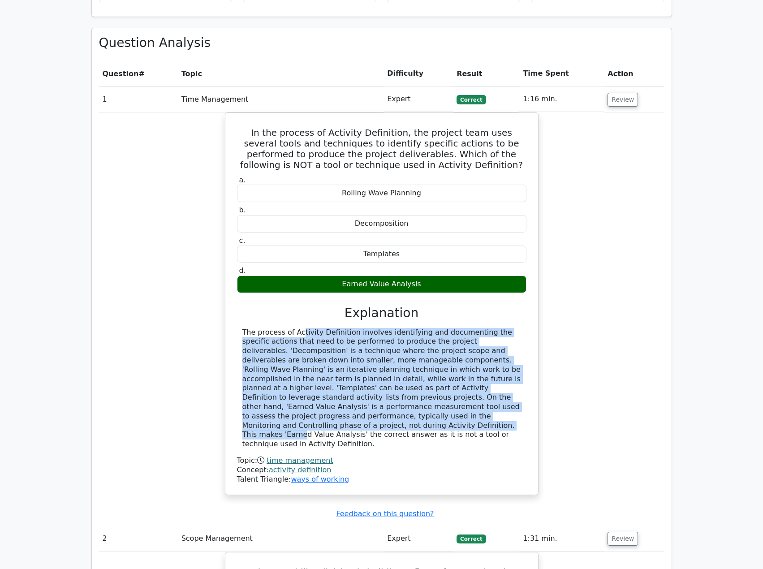
copy div "The process of Activity Definition involves identifying and documenting the spe…"
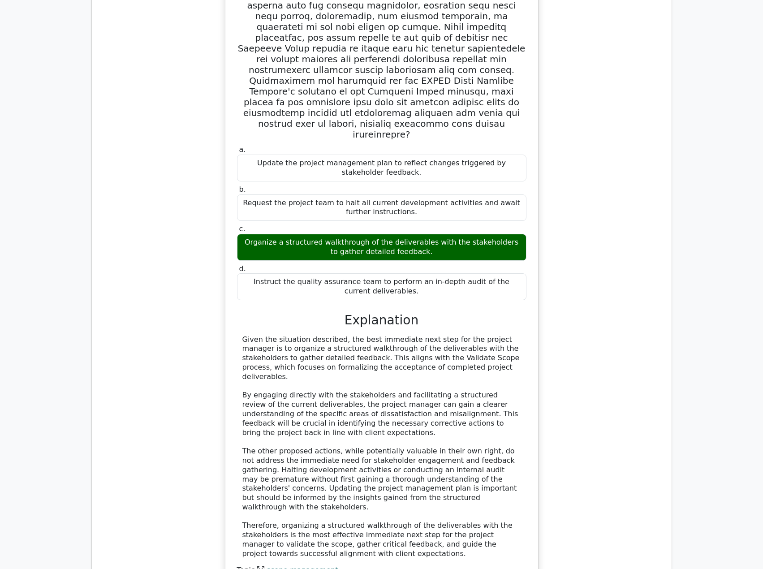
scroll to position [9976, 0]
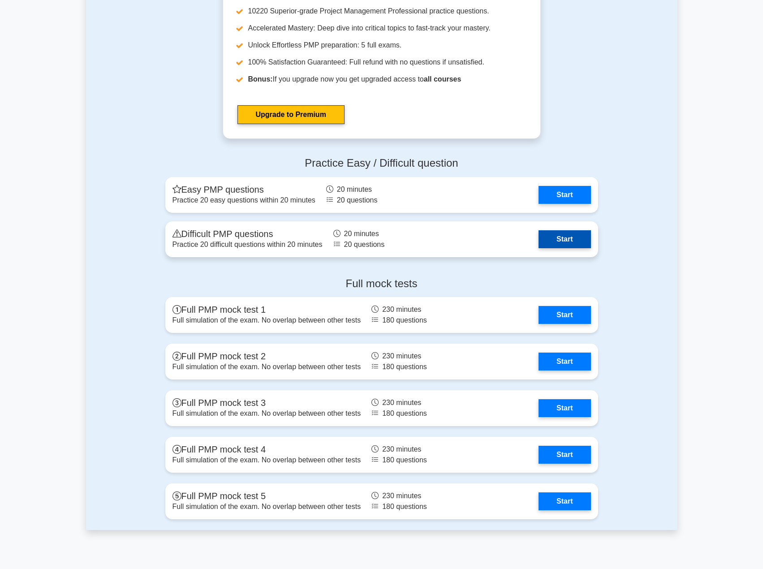
scroll to position [3138, 0]
